Goal: Task Accomplishment & Management: Complete application form

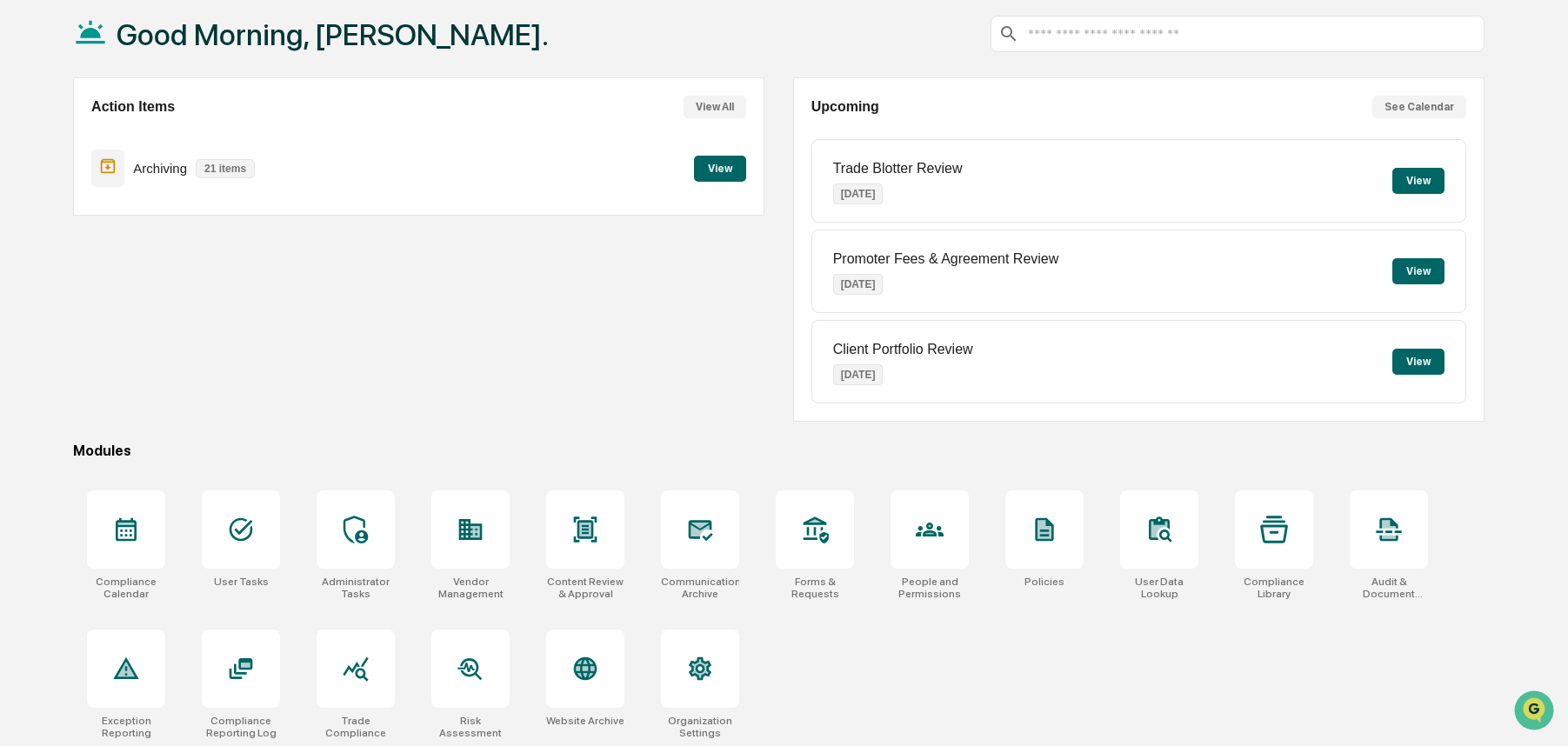
scroll to position [96, 0]
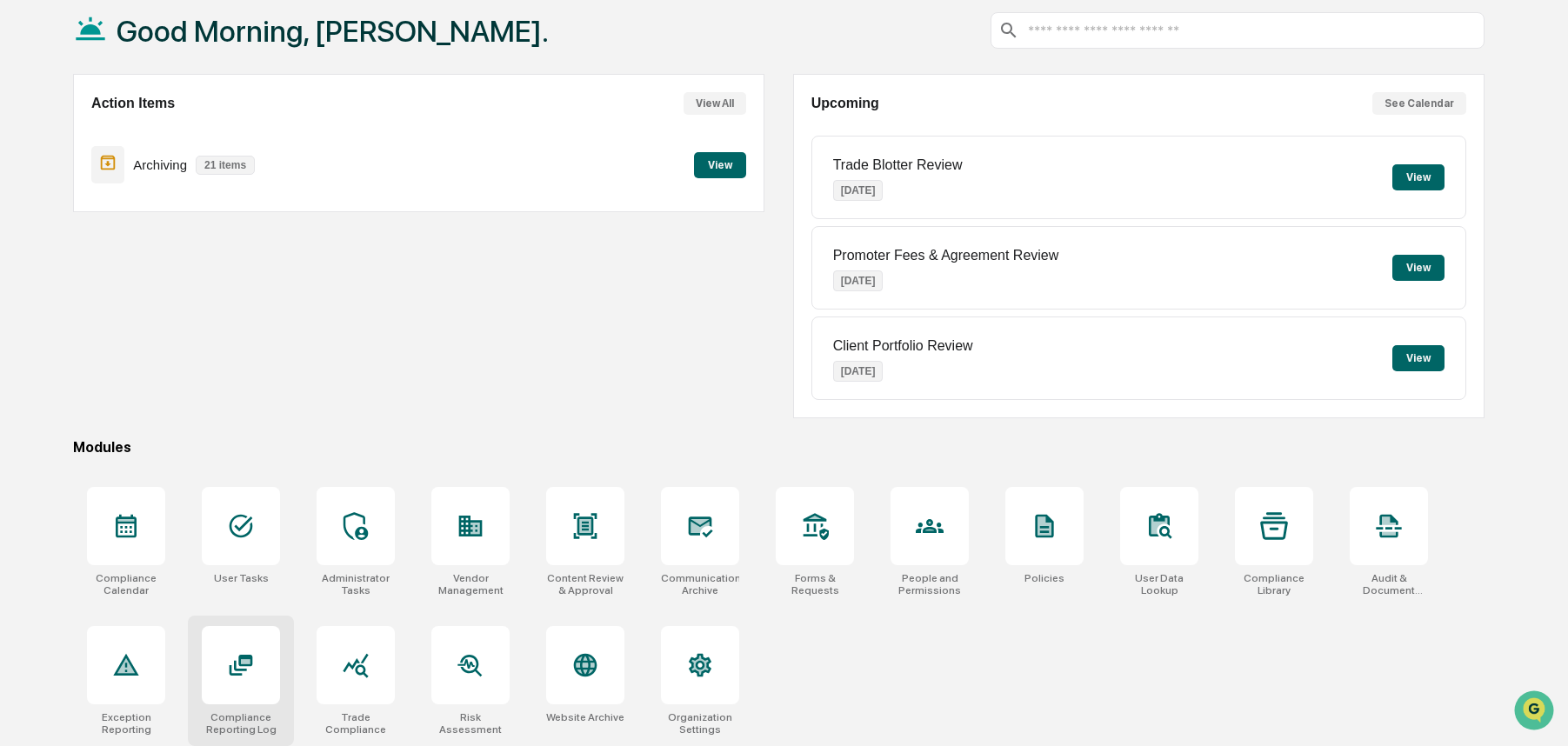
click at [253, 667] on icon at bounding box center [240, 664] width 28 height 28
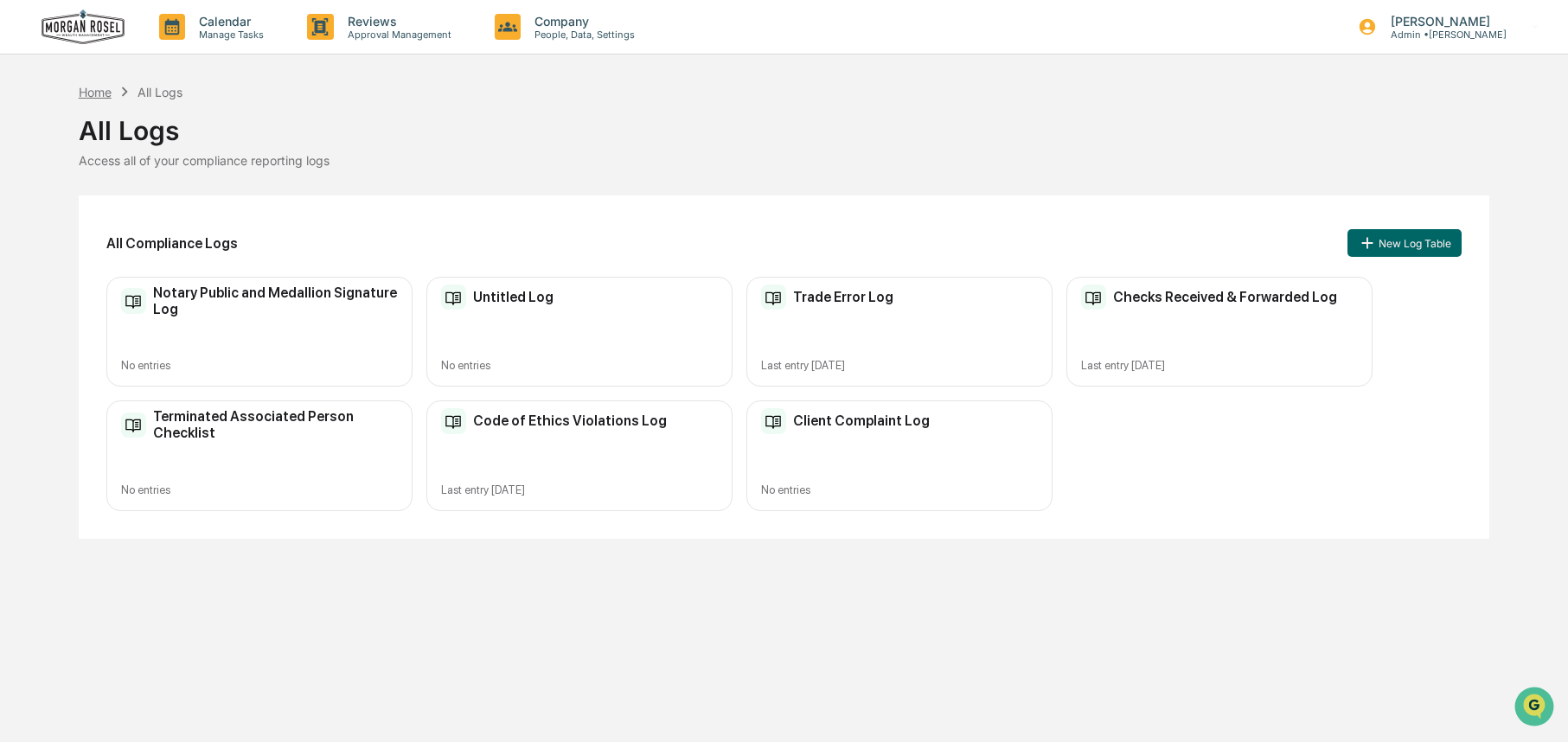
click at [96, 92] on div "Home" at bounding box center [95, 91] width 33 height 14
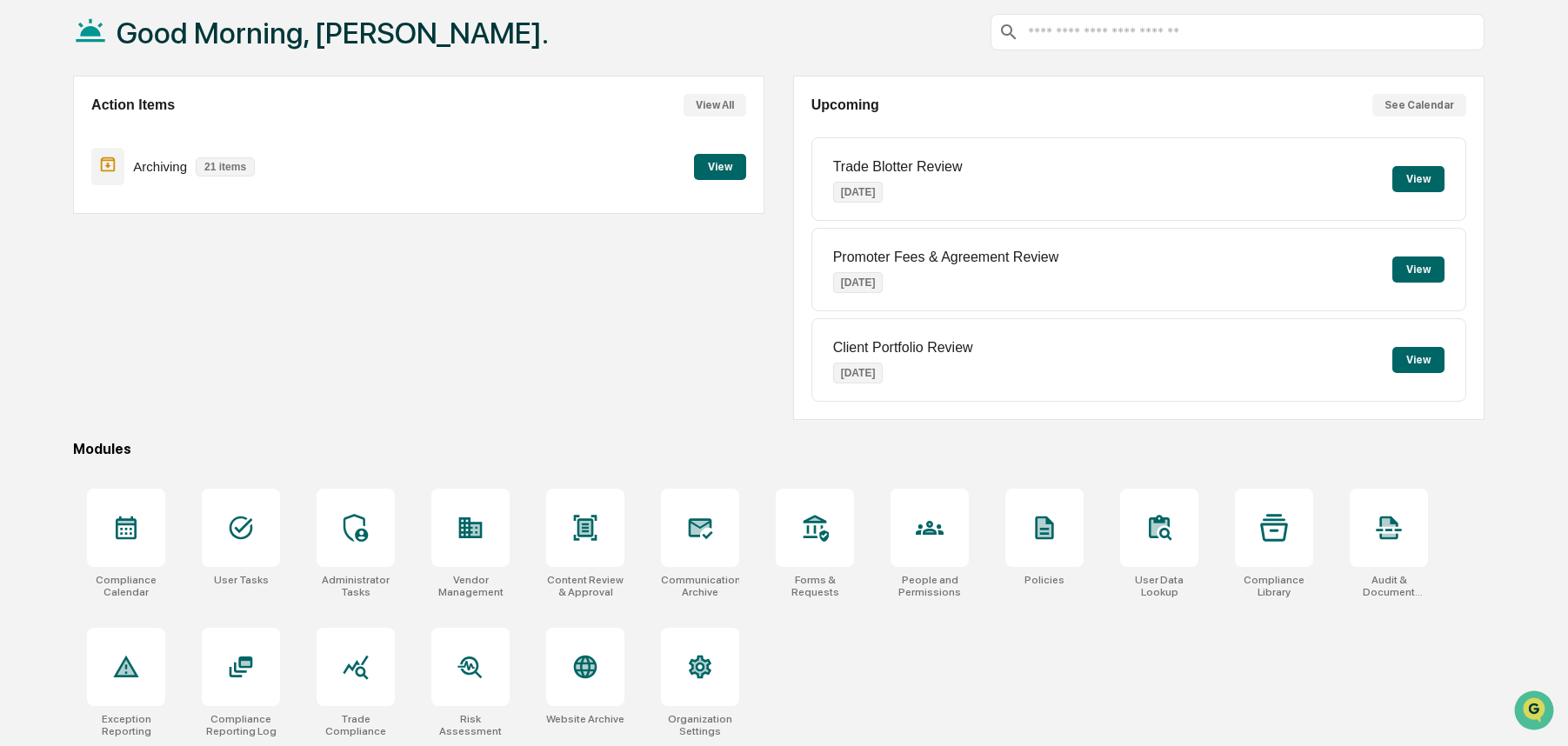
scroll to position [96, 0]
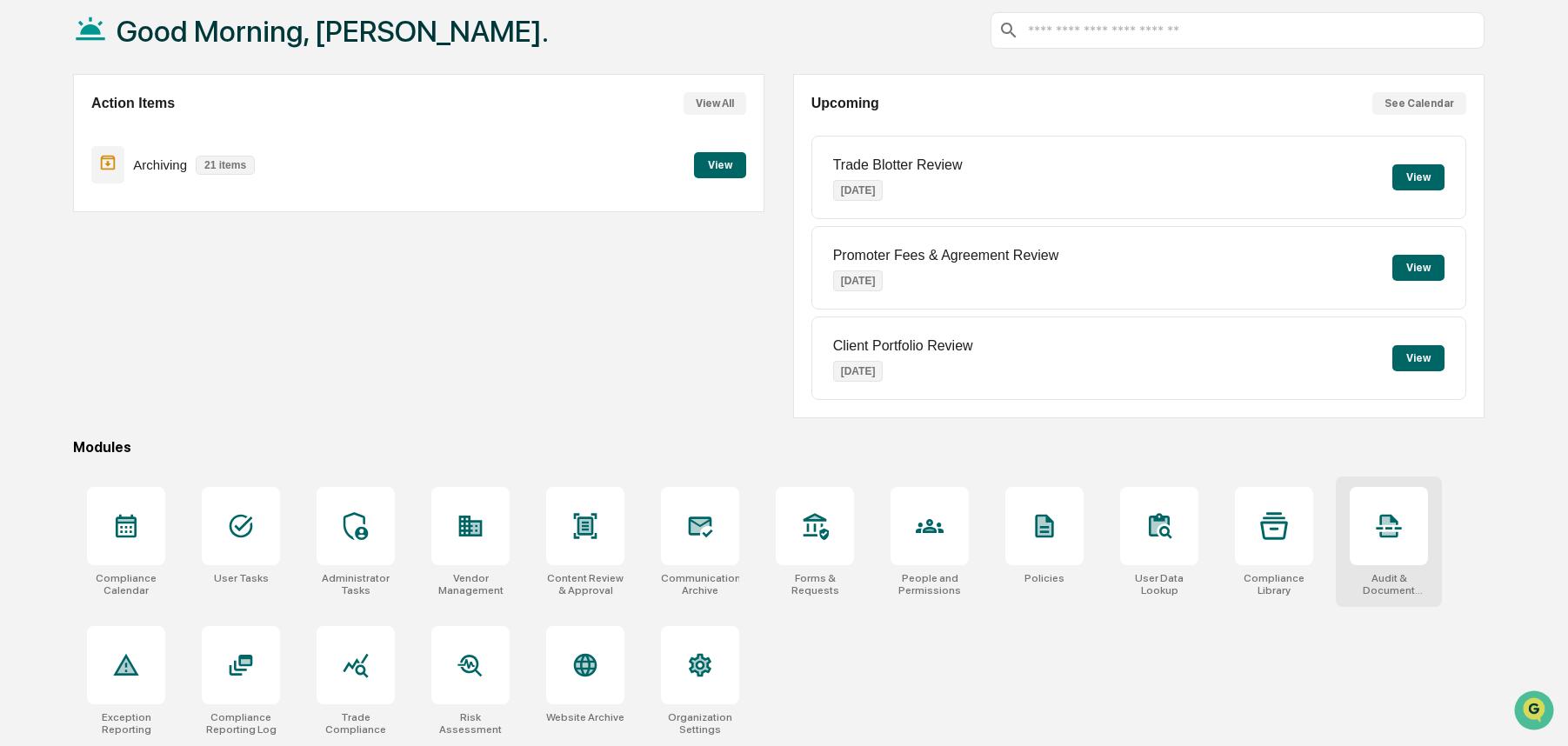
click at [1404, 519] on div at bounding box center [1388, 525] width 78 height 78
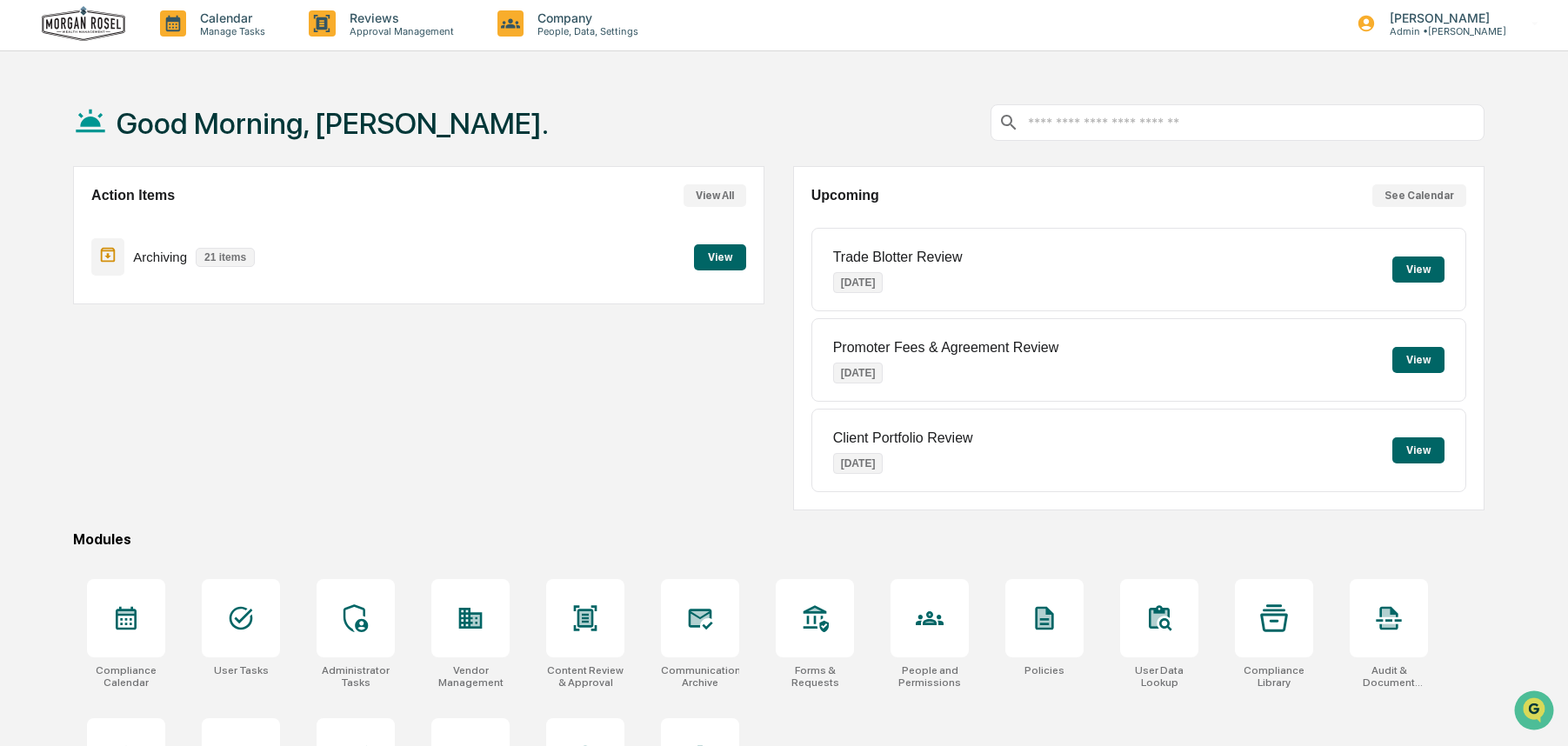
scroll to position [0, 0]
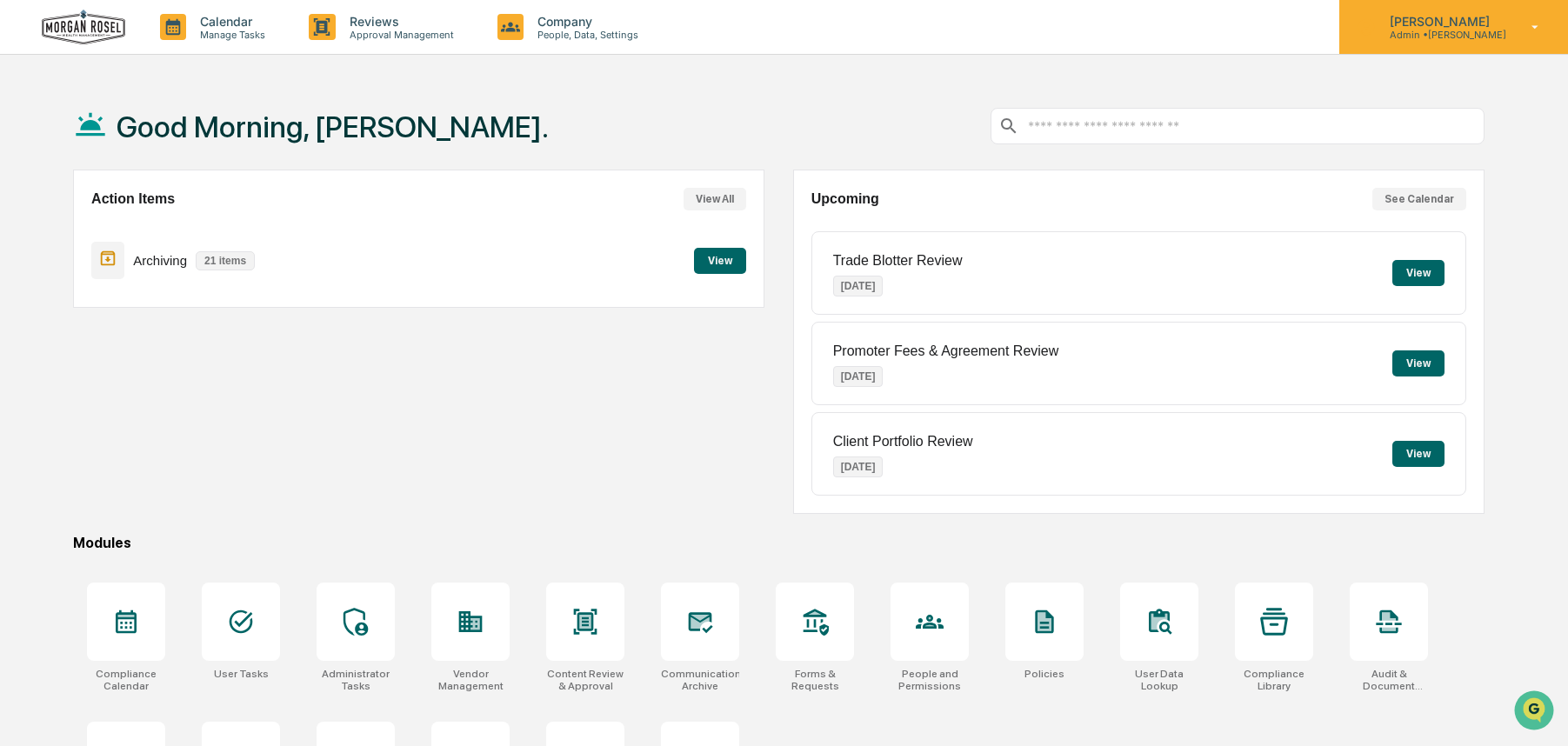
click at [1441, 30] on p "Admin • [PERSON_NAME]" at bounding box center [1441, 35] width 130 height 13
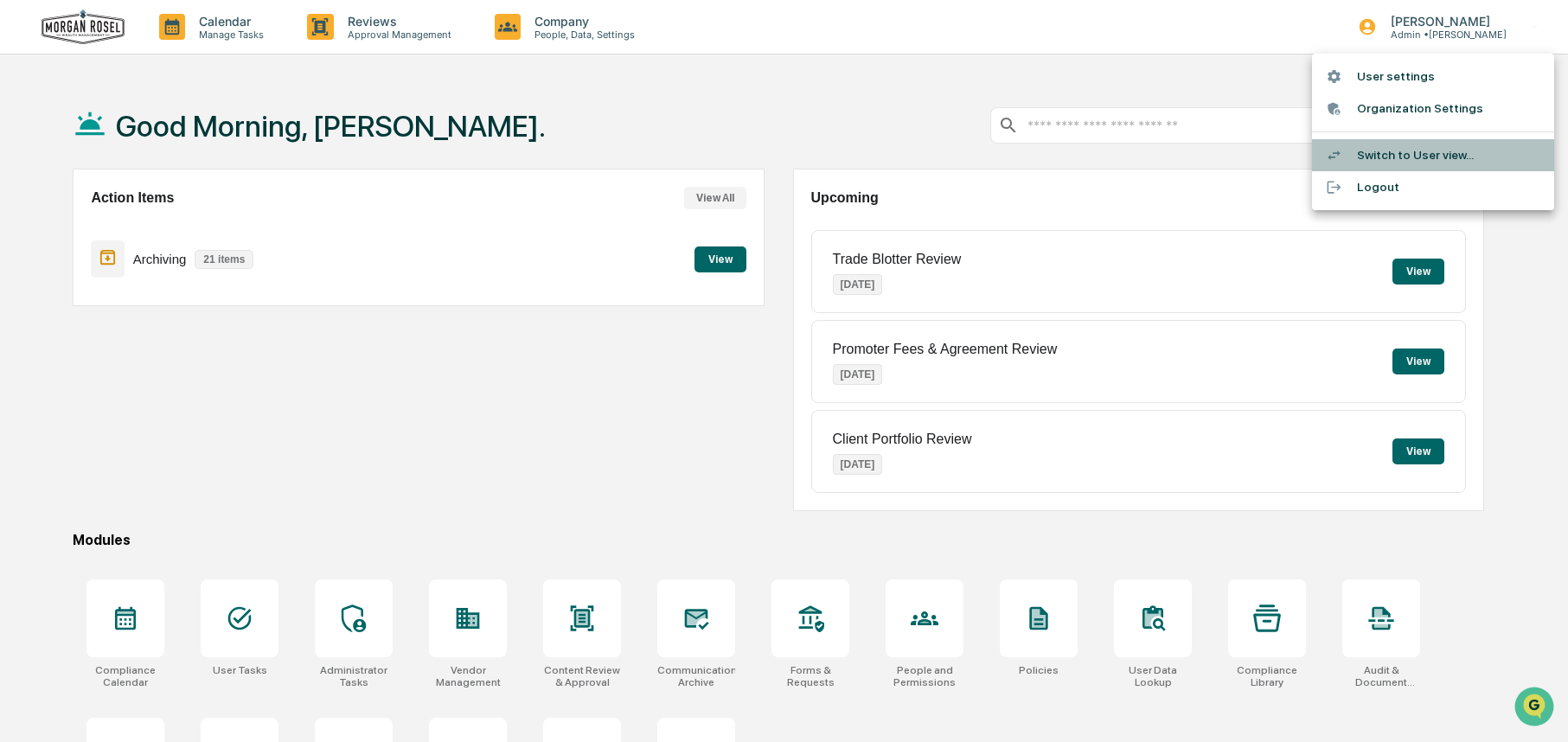
click at [1384, 155] on li "Switch to User view..." at bounding box center [1433, 155] width 242 height 32
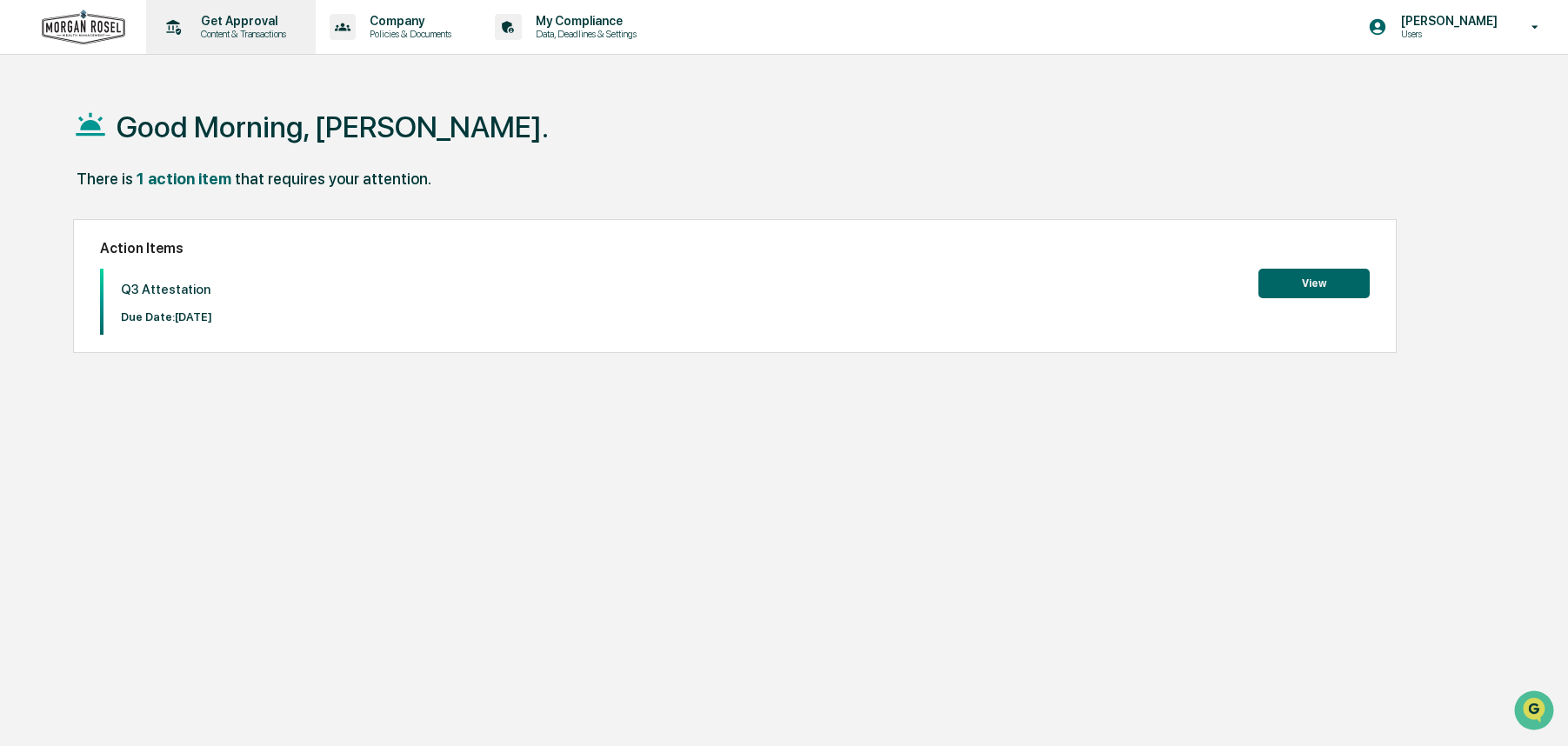
click at [232, 24] on p "Get Approval" at bounding box center [241, 20] width 108 height 14
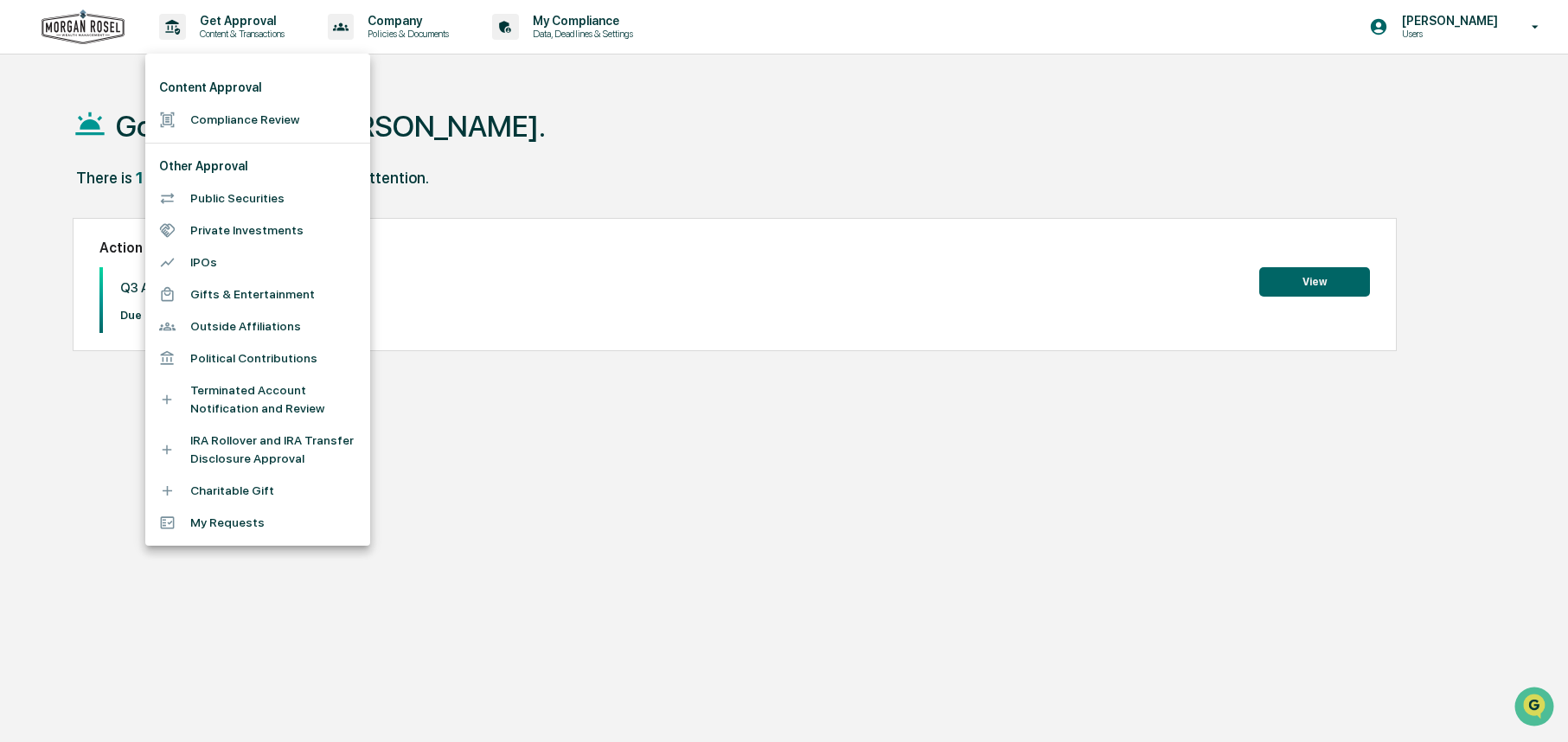
click at [229, 489] on li "Charitable Gift" at bounding box center [257, 490] width 225 height 32
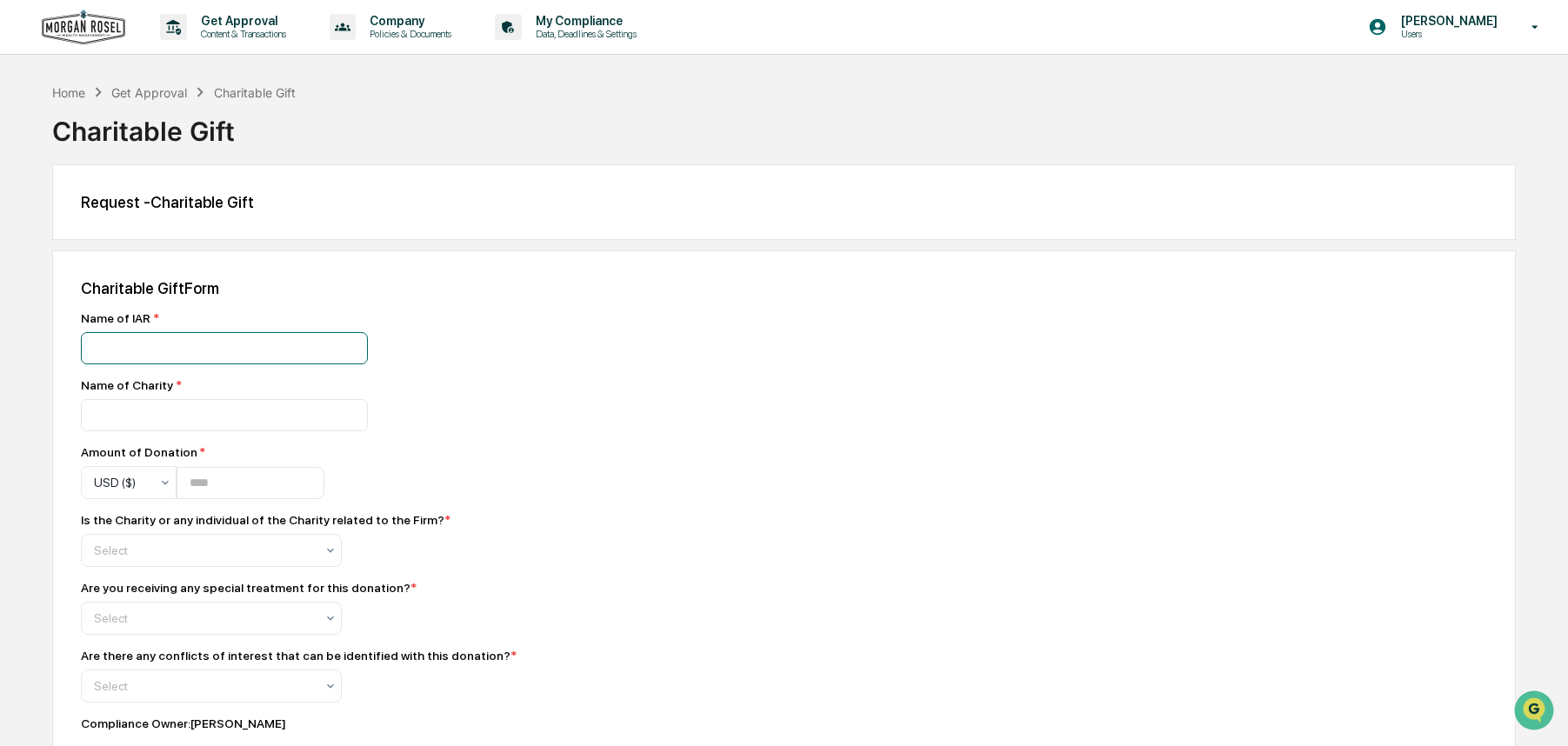
click at [128, 345] on input at bounding box center [224, 347] width 287 height 32
click at [710, 310] on div "Charitable Gift Form Name of IAR * Name of Charity * Amount of Donation * USD (…" at bounding box center [784, 532] width 1464 height 564
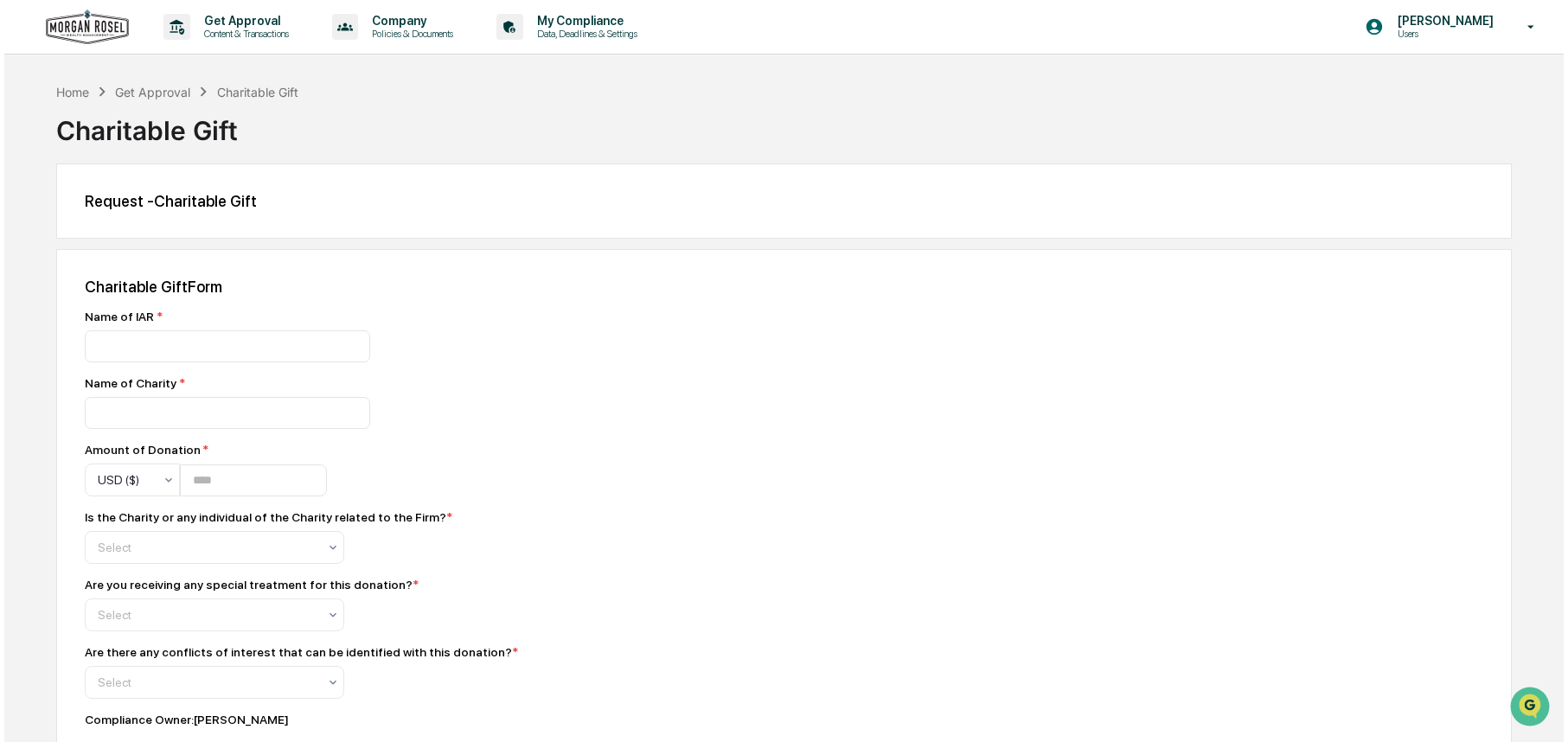
scroll to position [70, 0]
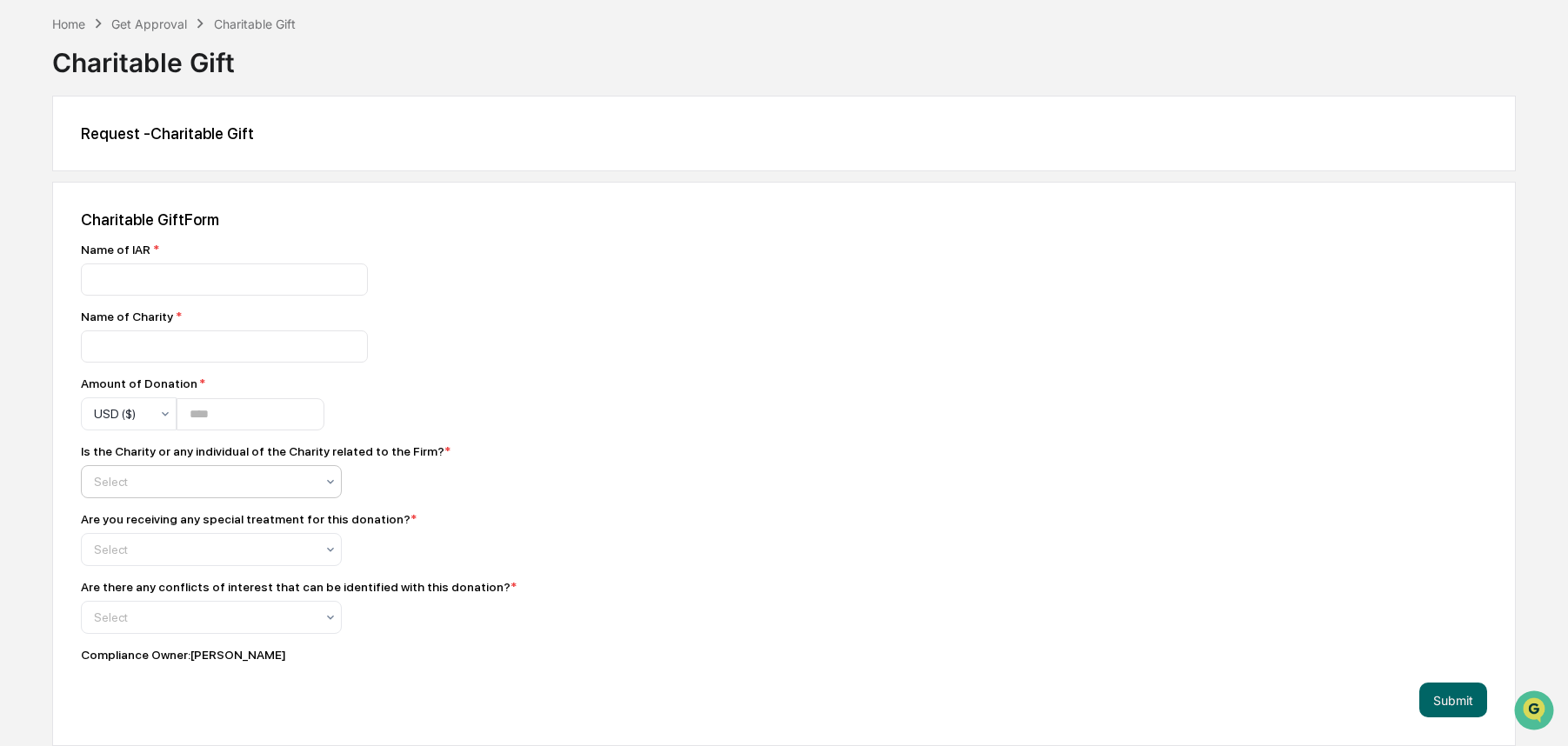
click at [328, 481] on icon at bounding box center [330, 482] width 14 height 14
click at [115, 564] on div "No" at bounding box center [211, 558] width 259 height 35
click at [170, 552] on div at bounding box center [204, 549] width 221 height 17
click at [114, 629] on div "No" at bounding box center [211, 625] width 259 height 35
click at [301, 616] on div at bounding box center [204, 617] width 221 height 17
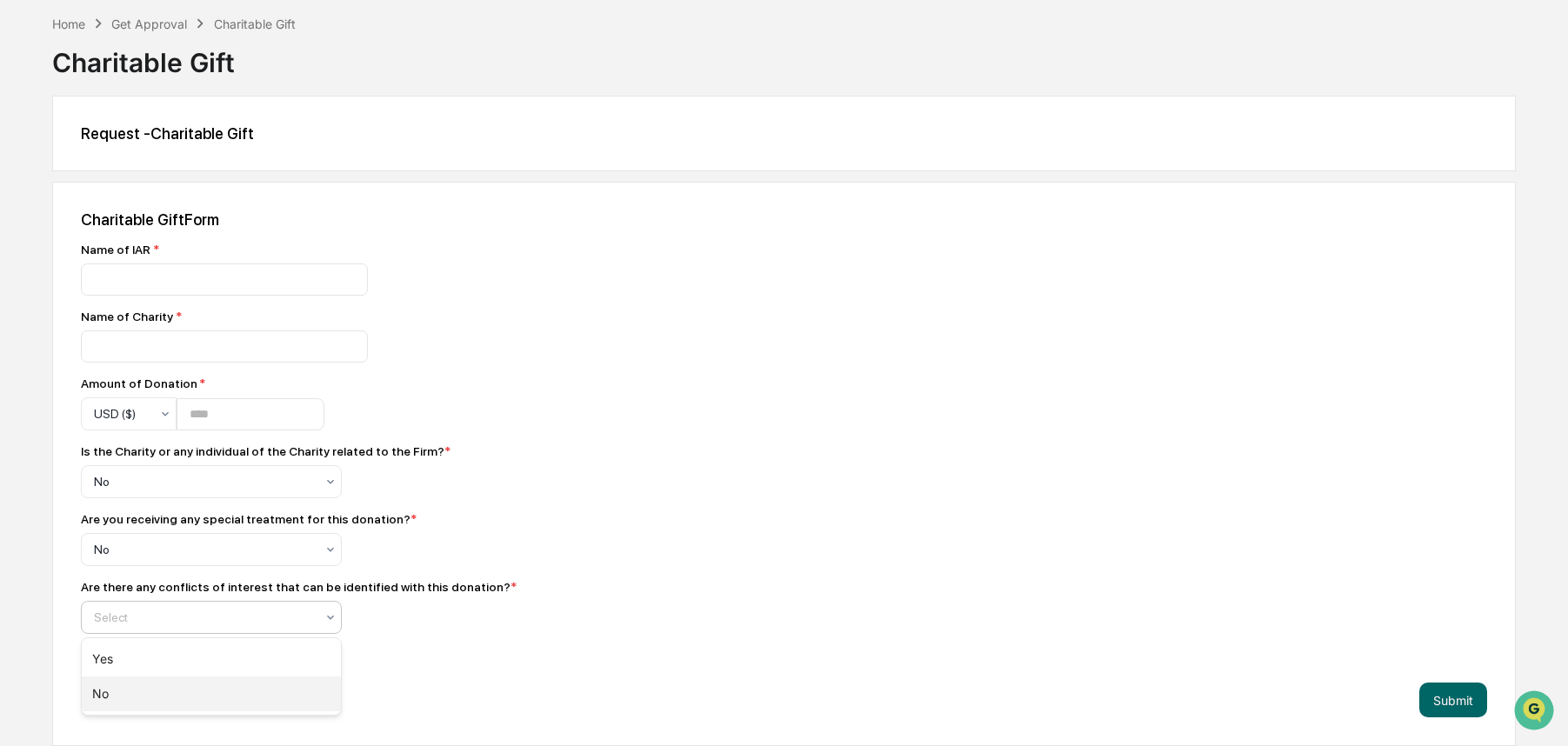
click at [121, 694] on div "No" at bounding box center [211, 694] width 259 height 35
click at [286, 415] on input "number" at bounding box center [250, 413] width 148 height 32
type input "*******"
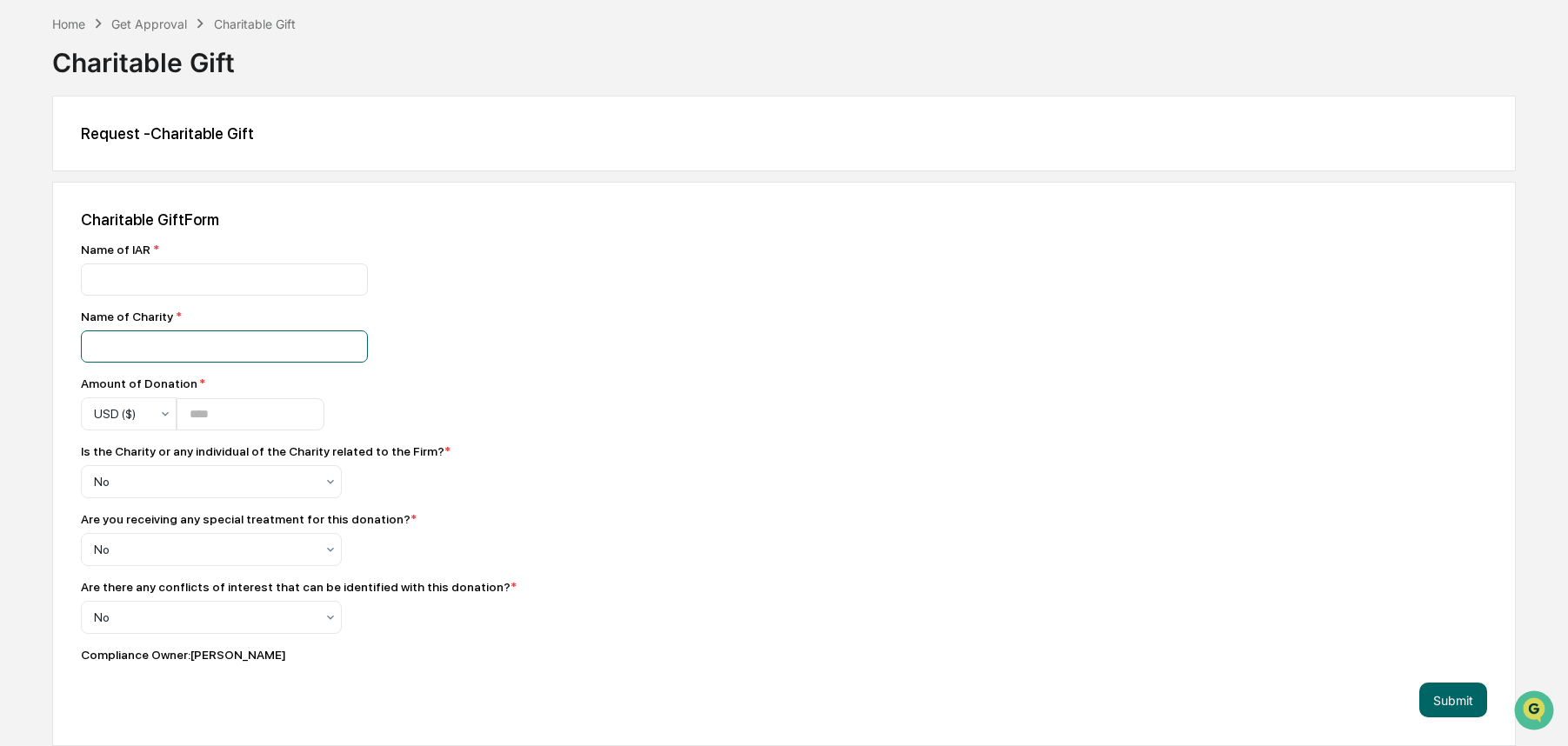
click at [144, 330] on input at bounding box center [224, 345] width 287 height 32
type input "**********"
click at [135, 279] on input at bounding box center [224, 279] width 287 height 32
click at [602, 268] on div at bounding box center [385, 279] width 608 height 32
click at [116, 274] on input at bounding box center [224, 279] width 287 height 32
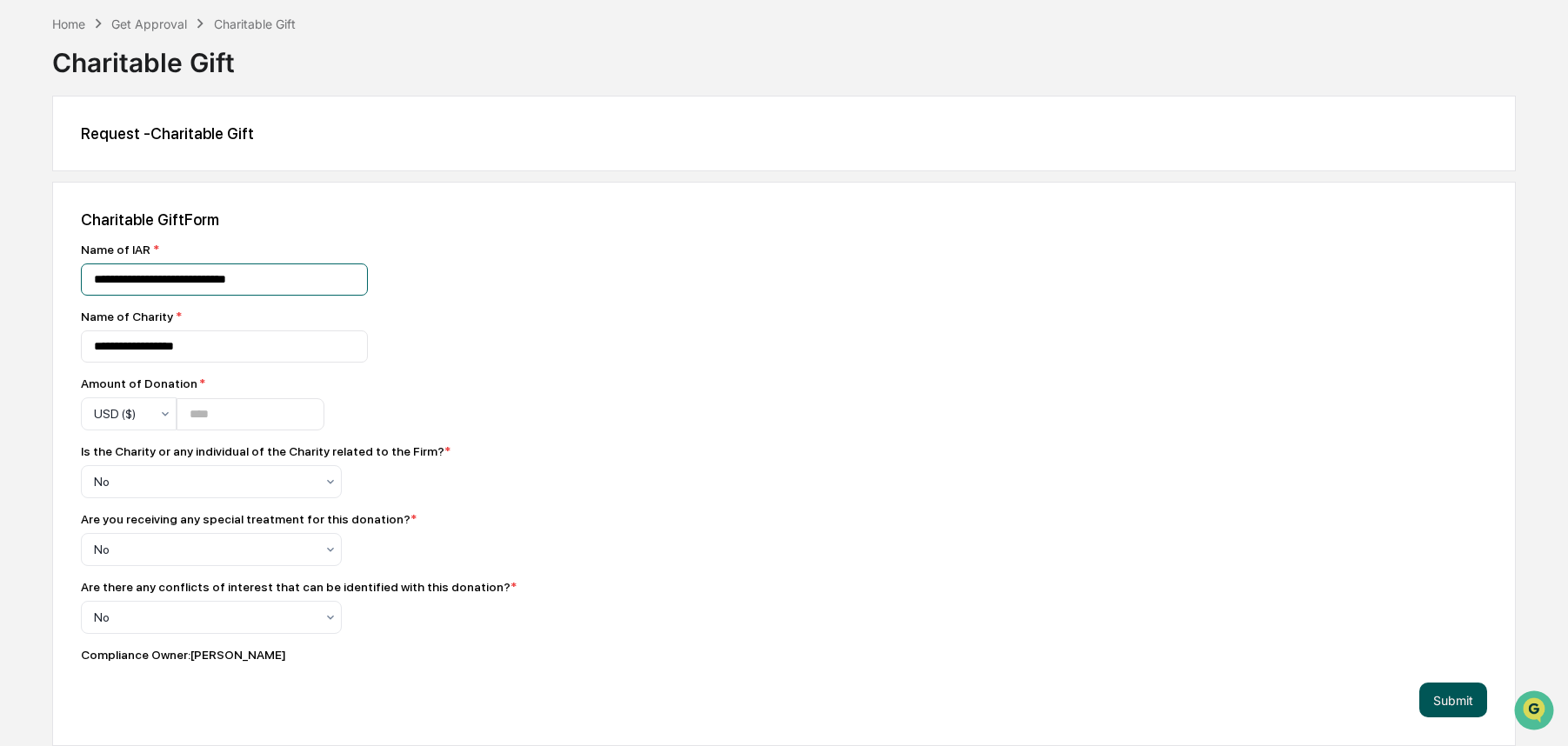
type input "**********"
click at [1460, 701] on button "Submit" at bounding box center [1453, 700] width 68 height 35
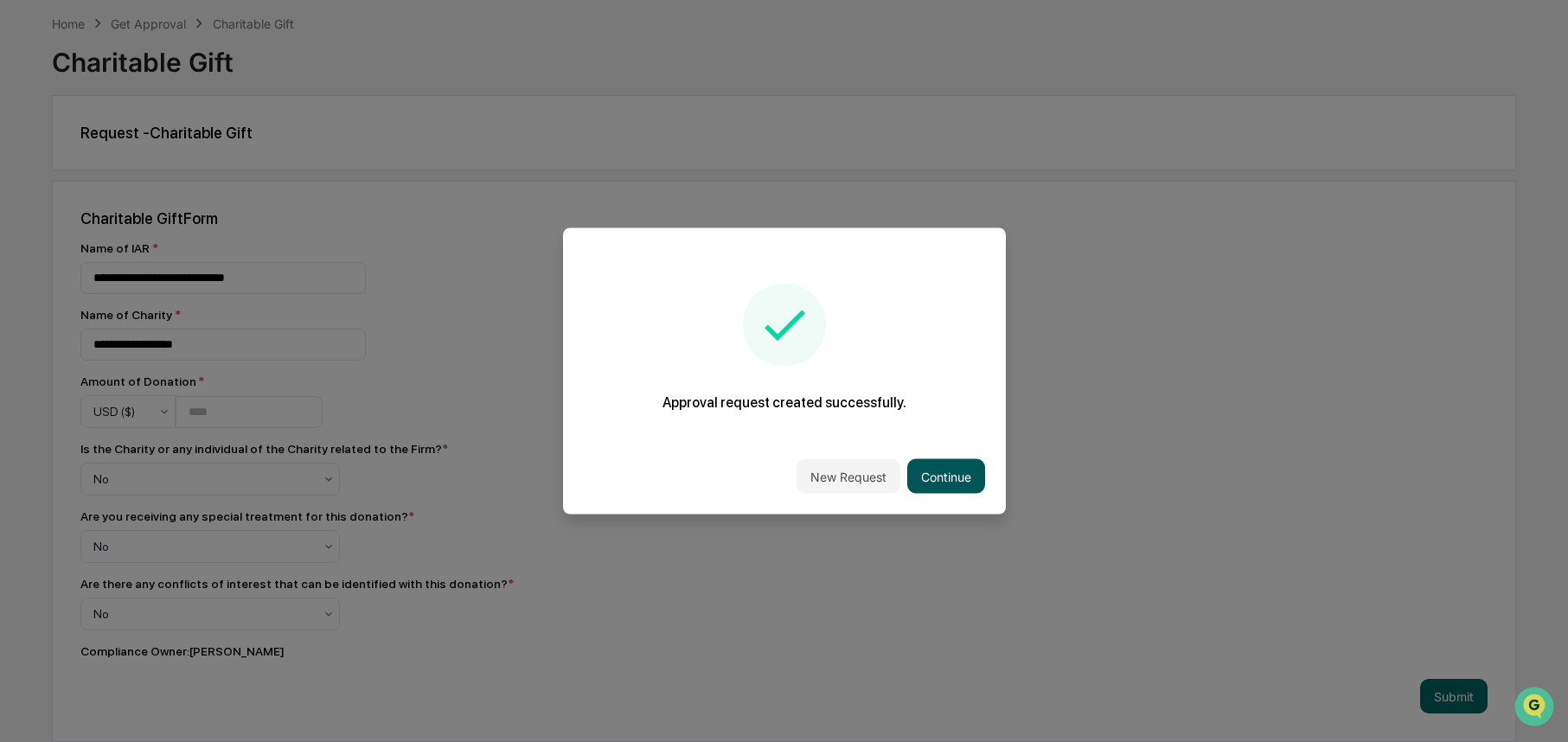
click at [937, 474] on button "Continue" at bounding box center [946, 476] width 78 height 35
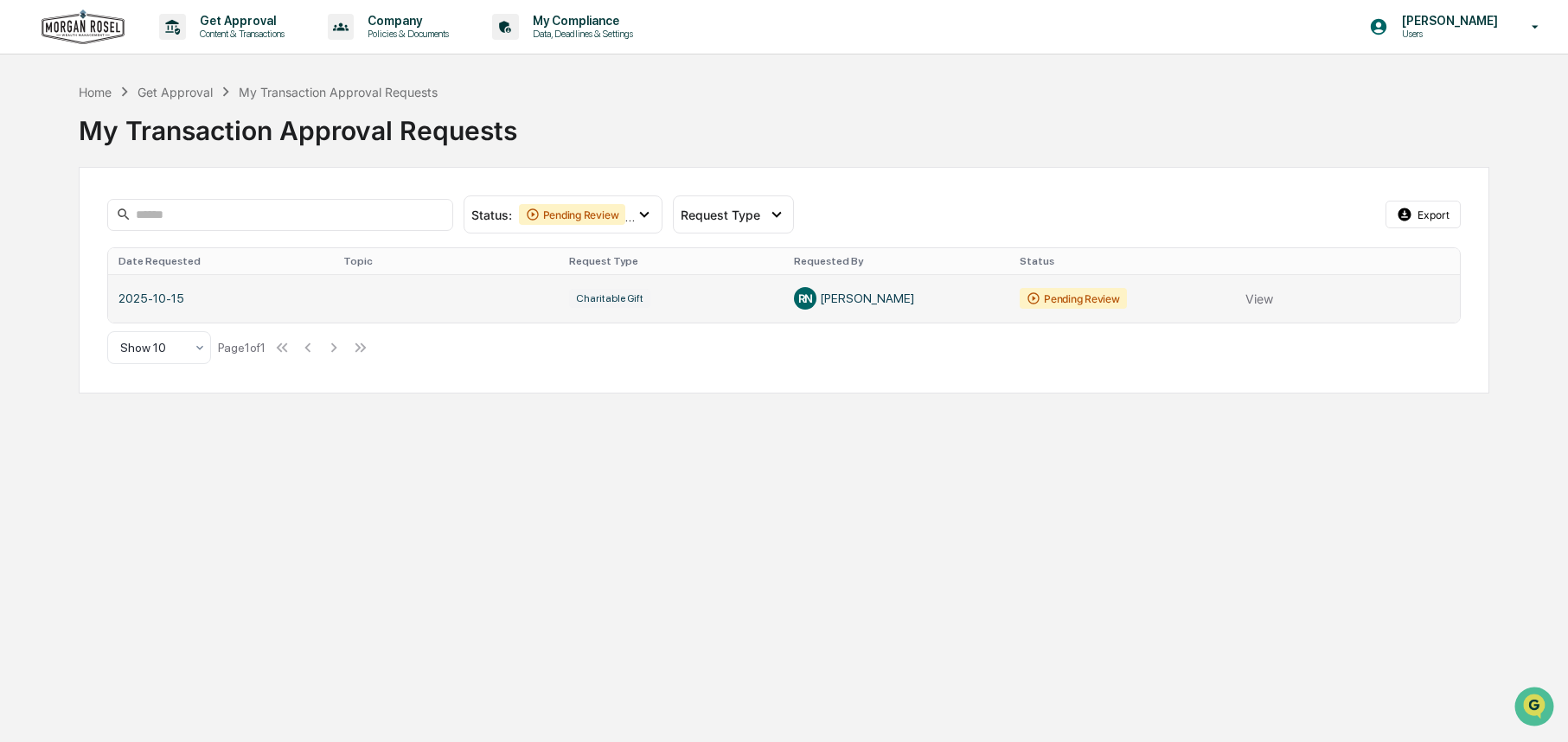
click at [1047, 299] on link at bounding box center [784, 298] width 1352 height 48
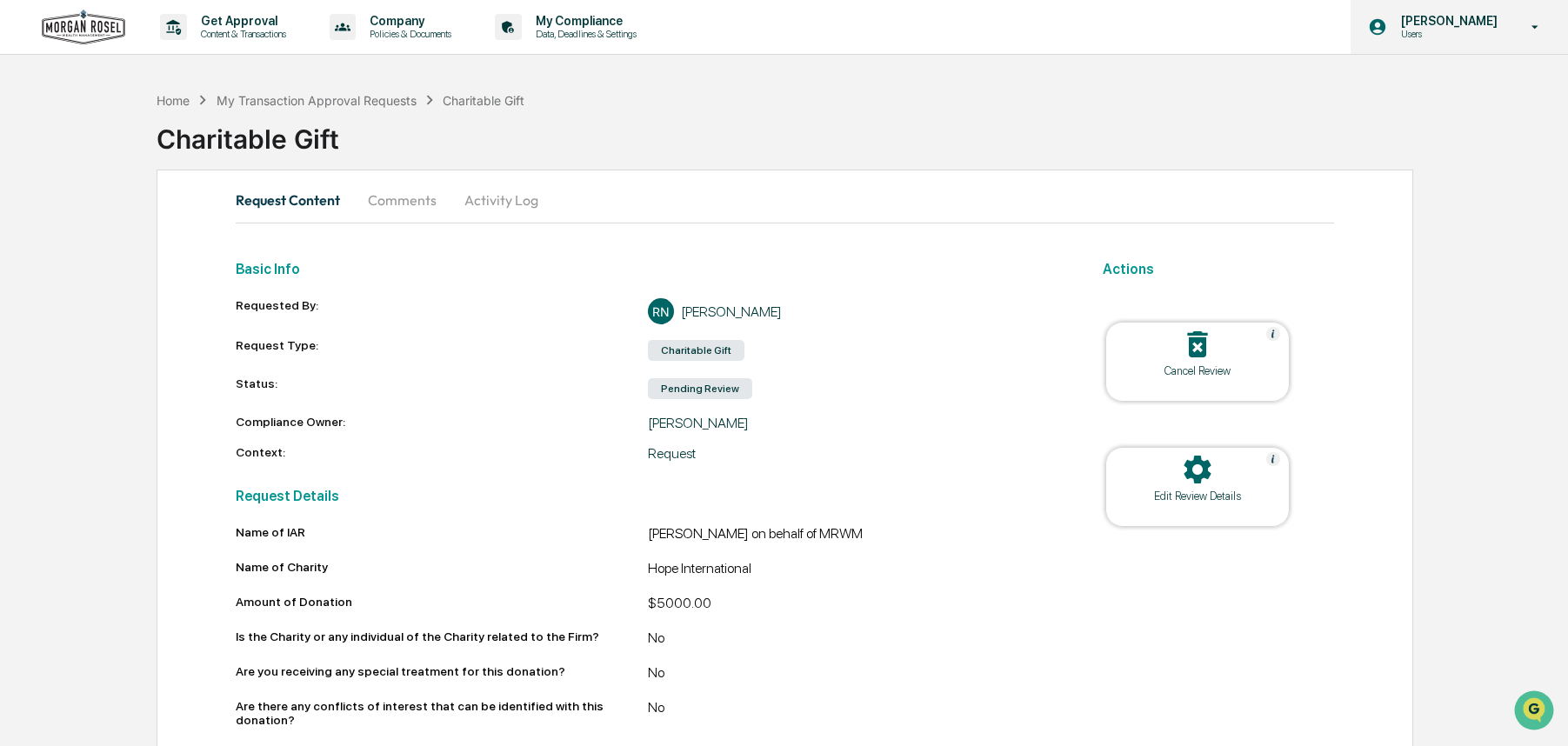
click at [1404, 22] on p "[PERSON_NAME]" at bounding box center [1445, 20] width 119 height 14
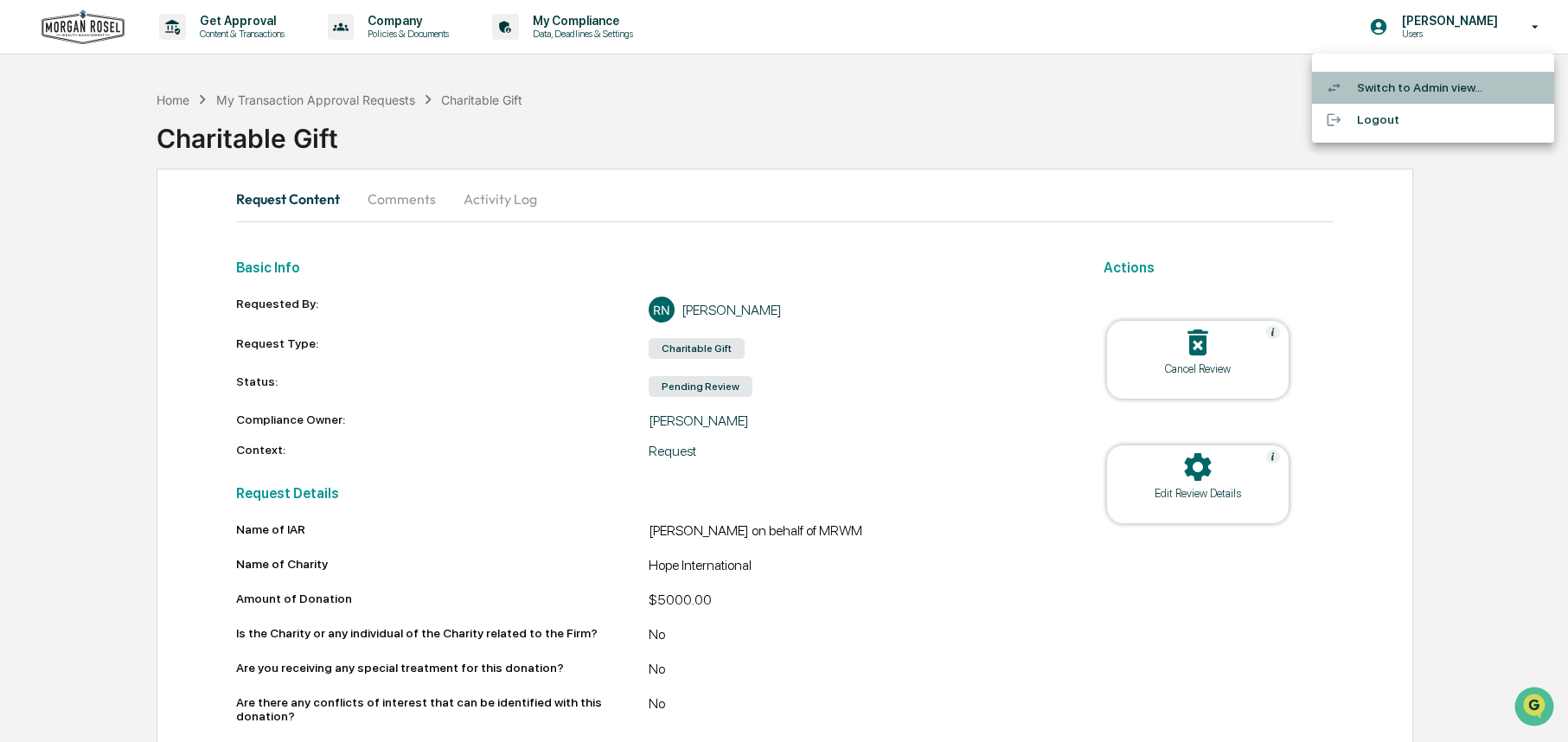
click at [1386, 84] on li "Switch to Admin view..." at bounding box center [1433, 87] width 242 height 32
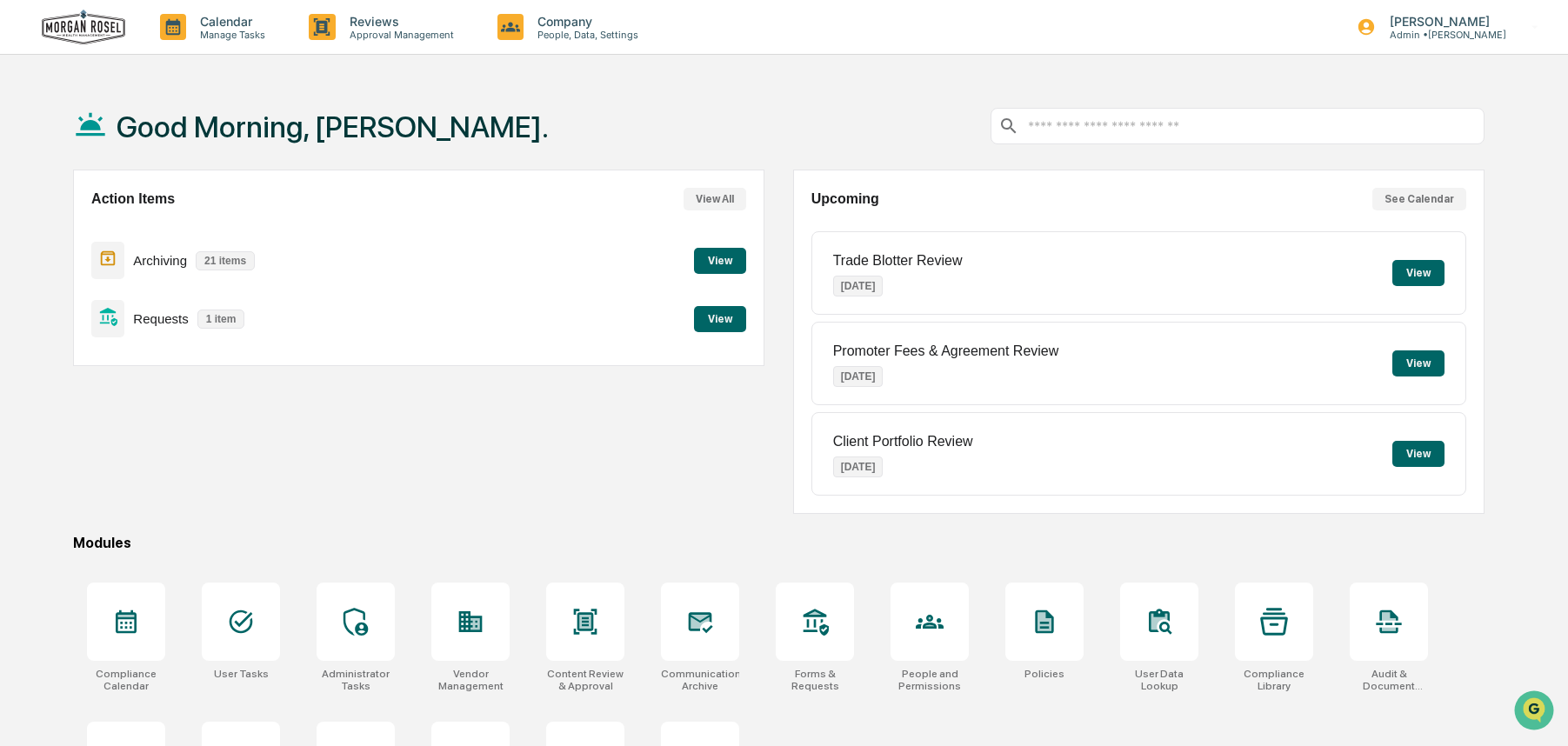
click at [729, 254] on button "View" at bounding box center [720, 261] width 52 height 26
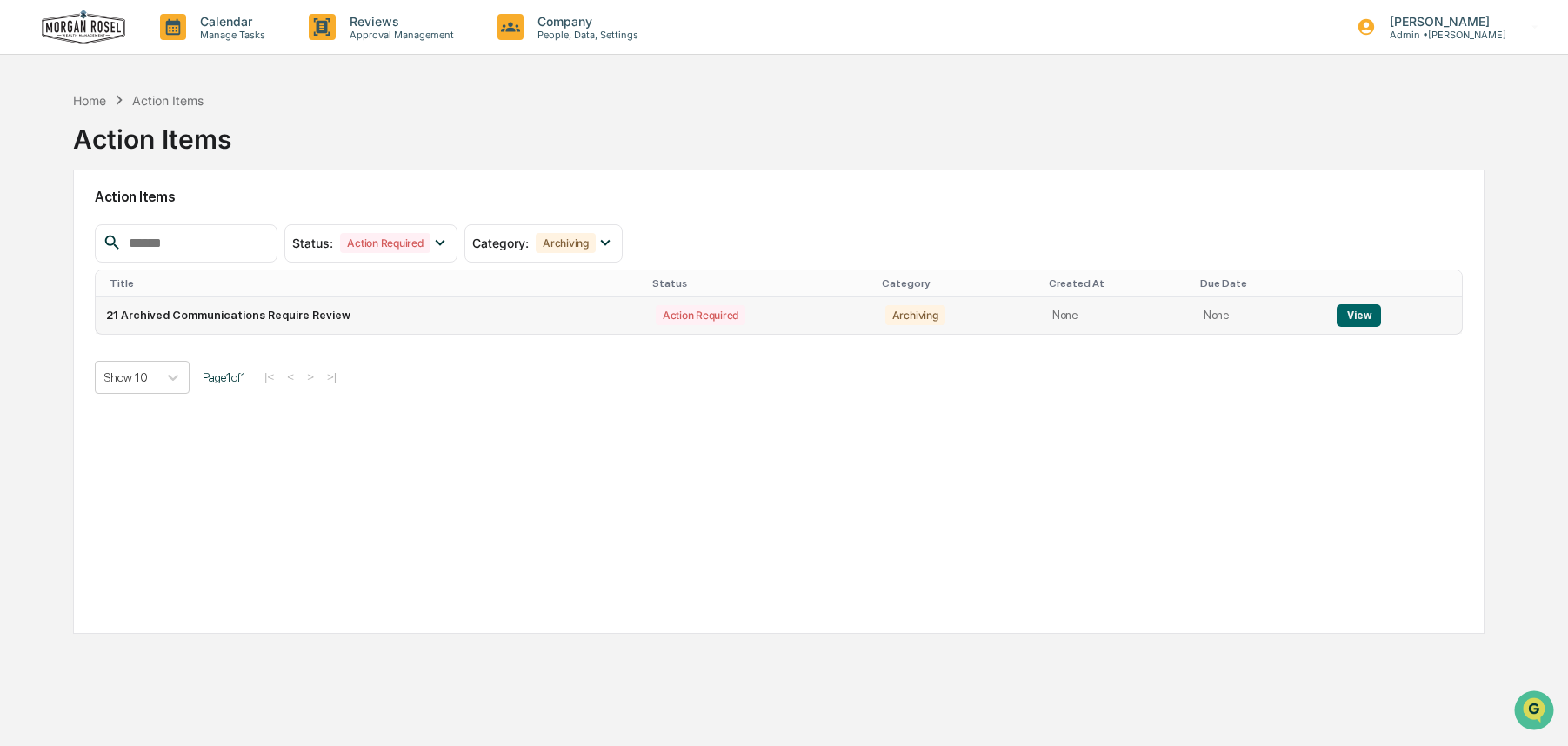
click at [1364, 312] on button "View" at bounding box center [1358, 315] width 44 height 22
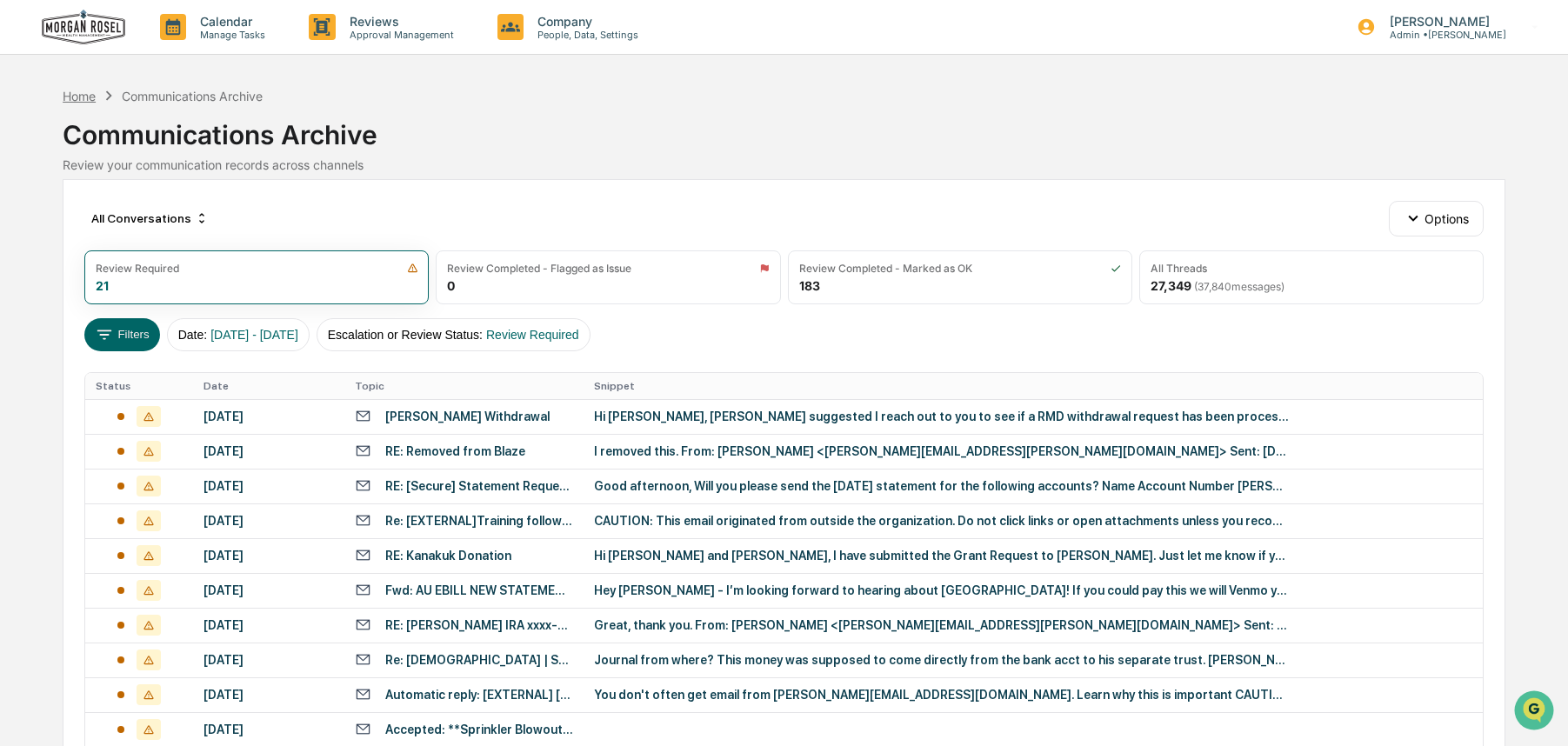
click at [82, 93] on div "Home" at bounding box center [79, 96] width 33 height 14
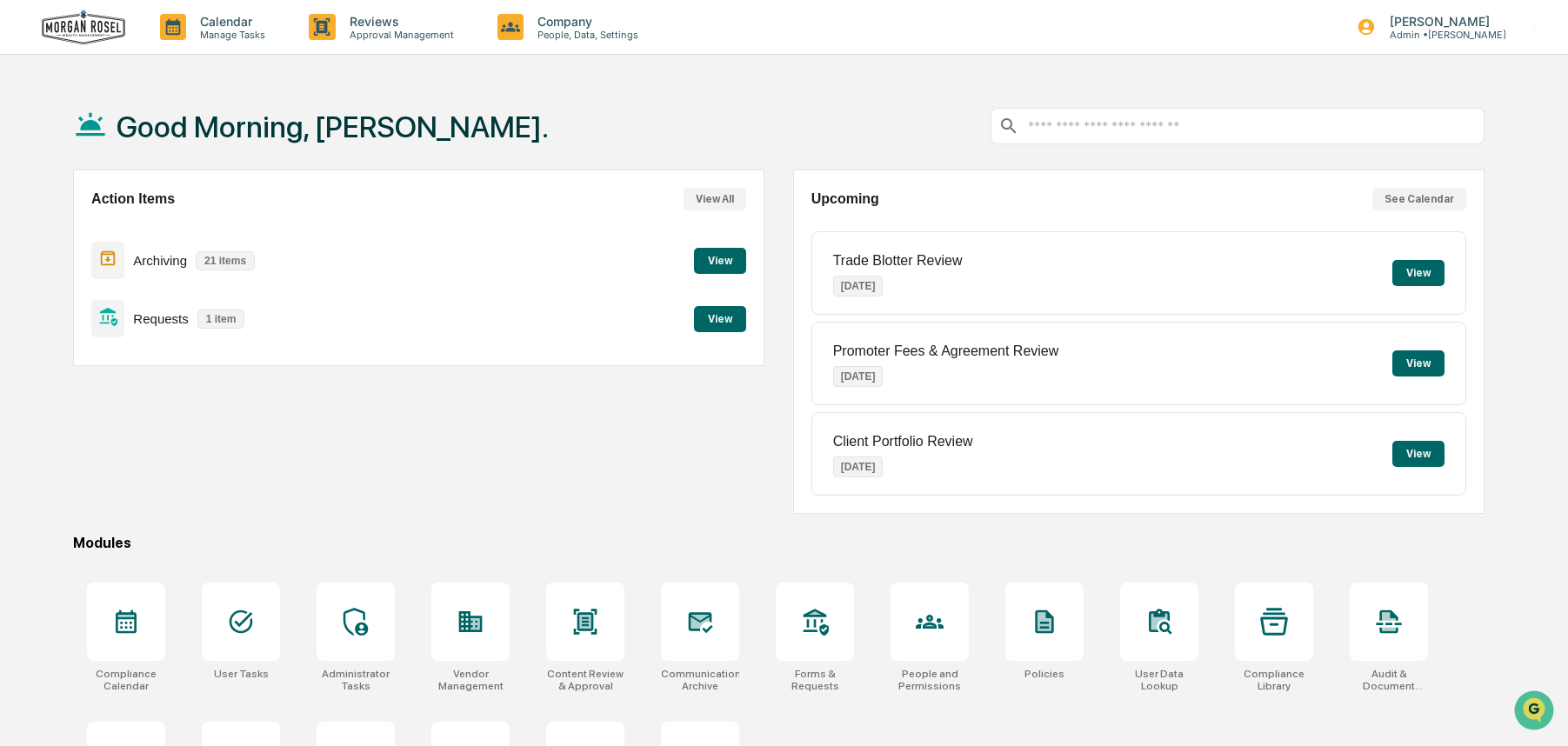
click at [748, 313] on div "Action Items View All Archiving 21 items View Requests 1 item View" at bounding box center [419, 268] width 691 height 197
click at [721, 321] on button "View" at bounding box center [720, 318] width 52 height 26
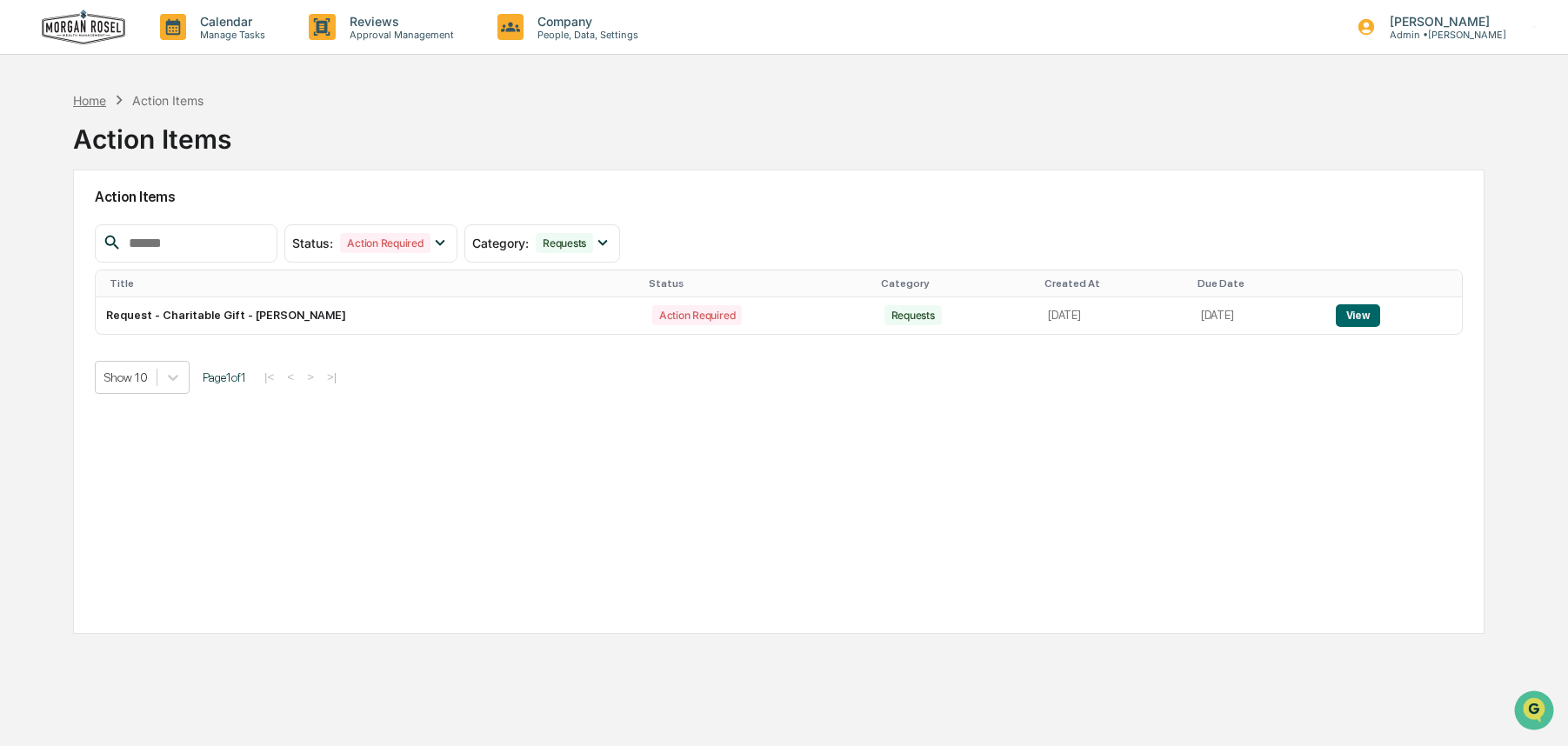
click at [89, 103] on div "Home" at bounding box center [90, 99] width 33 height 14
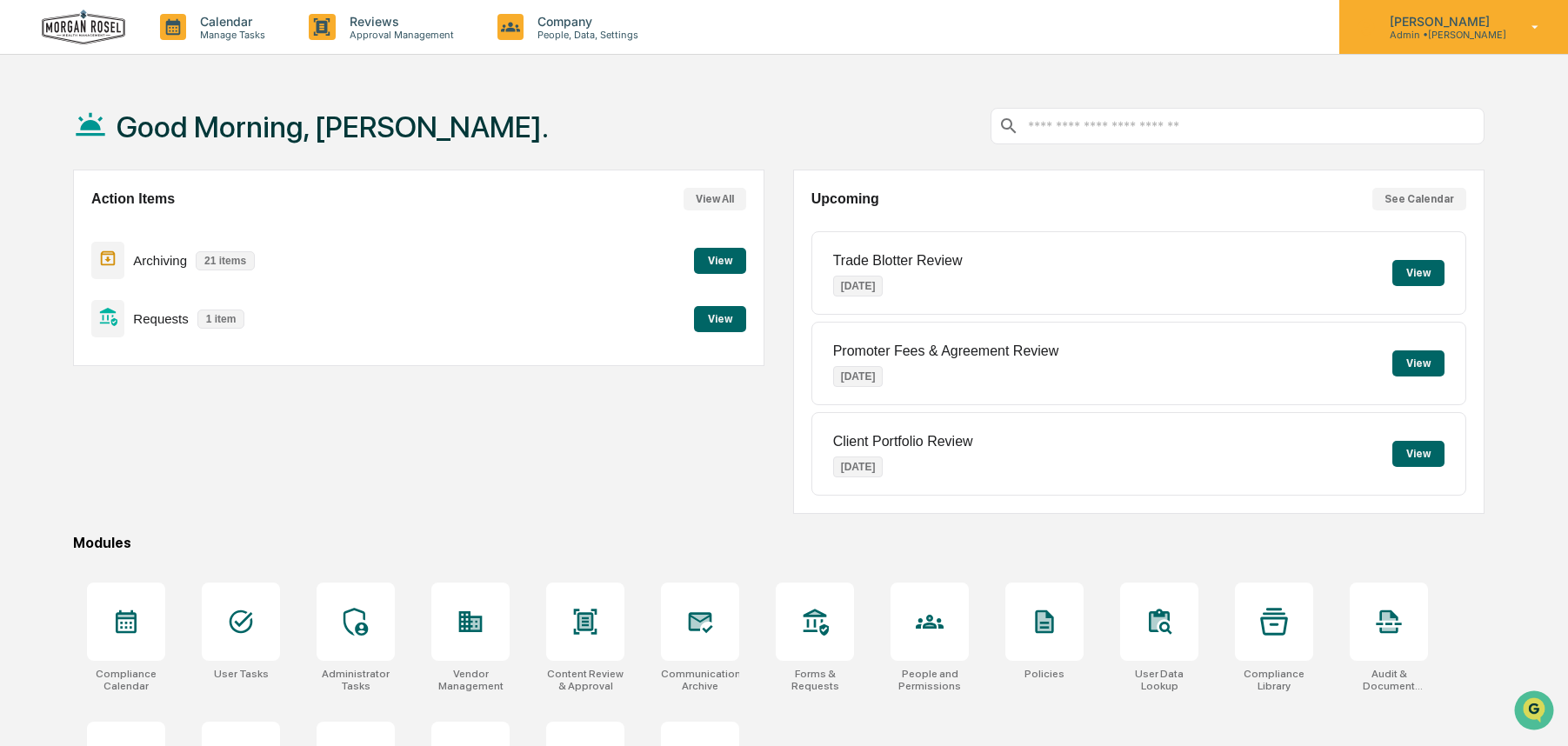
click at [1446, 24] on p "[PERSON_NAME]" at bounding box center [1441, 20] width 130 height 14
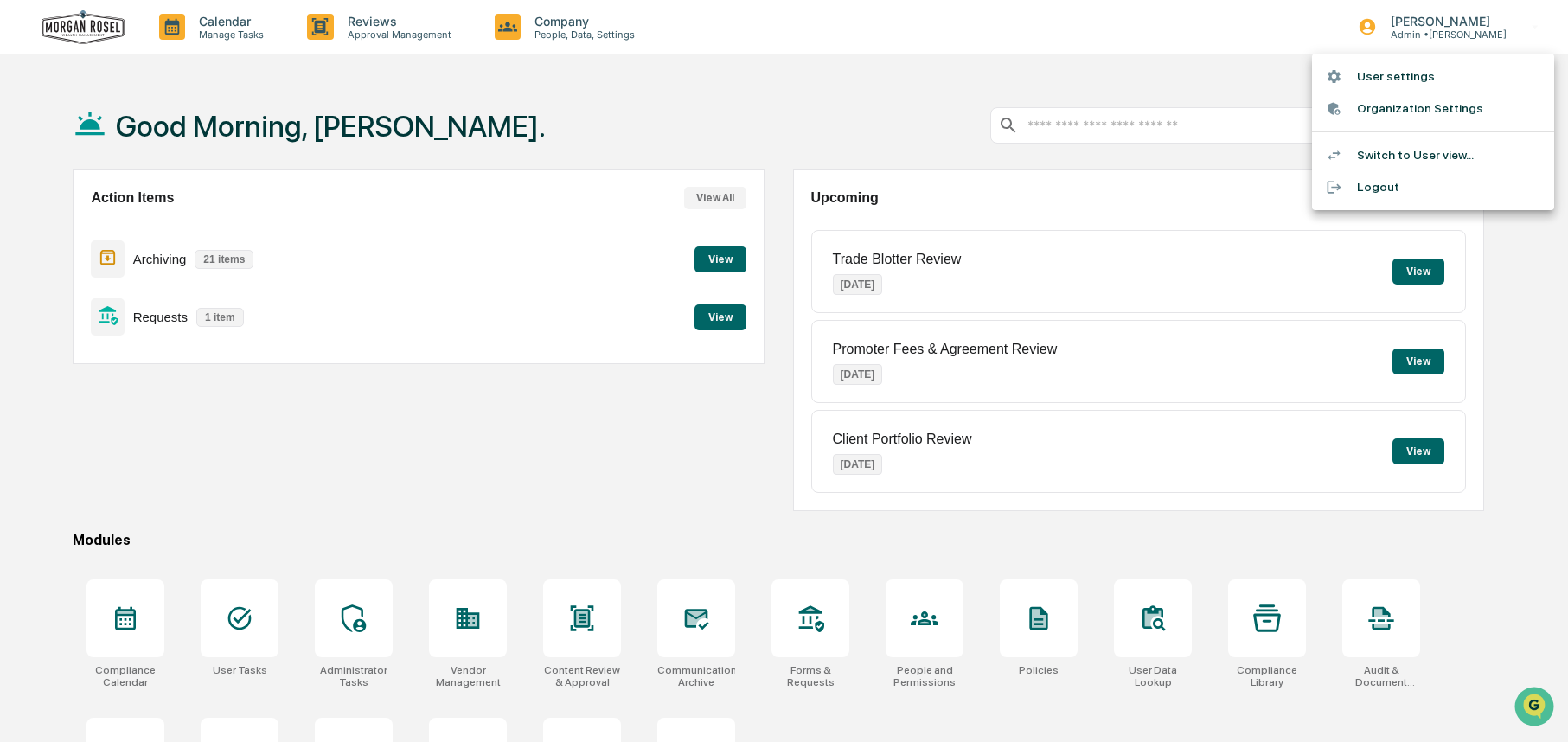
click at [1385, 157] on li "Switch to User view..." at bounding box center [1433, 155] width 242 height 32
